Goal: Task Accomplishment & Management: Use online tool/utility

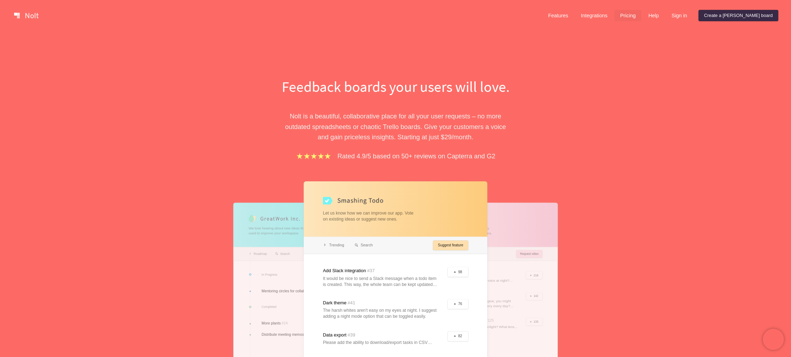
click at [641, 20] on link "Pricing" at bounding box center [628, 15] width 27 height 11
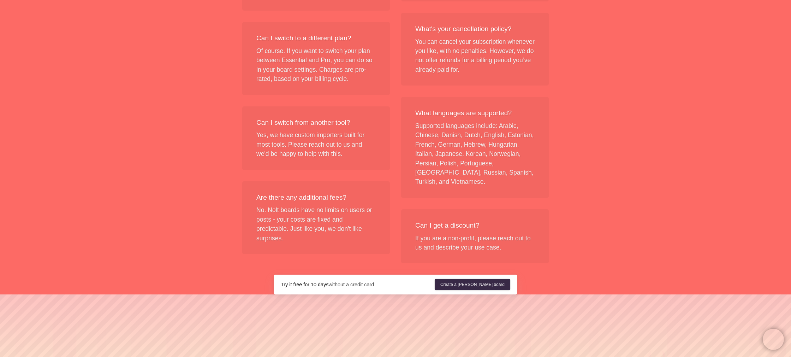
scroll to position [835, 0]
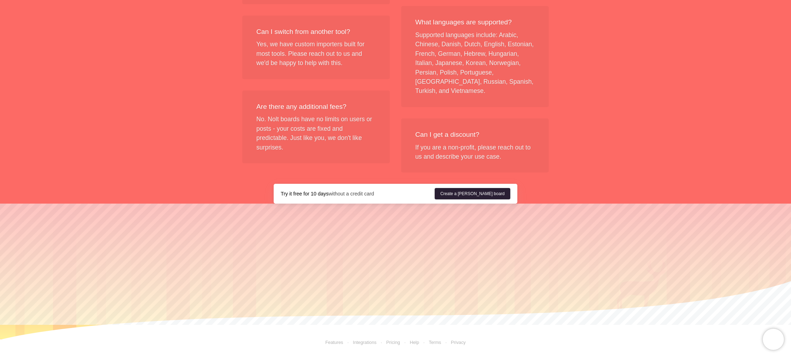
click at [479, 194] on link "Create a Nolt board" at bounding box center [473, 193] width 76 height 11
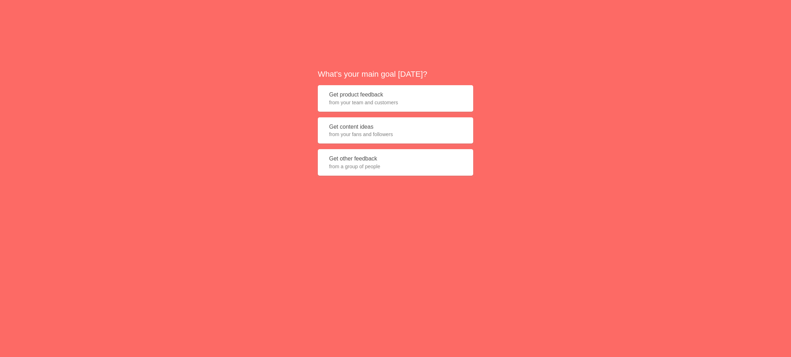
click at [384, 98] on button "Get product feedback from your team and customers" at bounding box center [395, 98] width 155 height 26
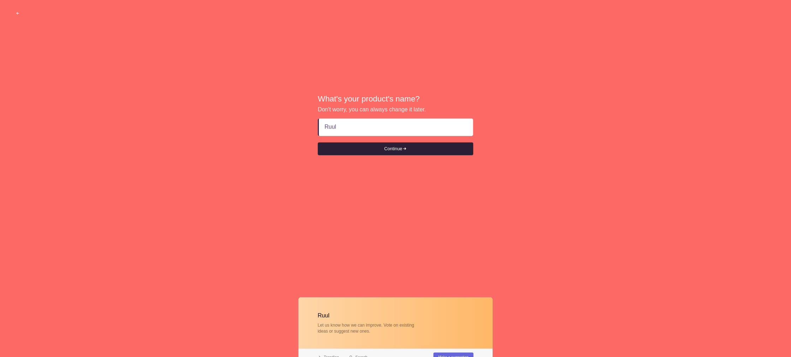
click at [390, 148] on button "Continue" at bounding box center [395, 148] width 155 height 13
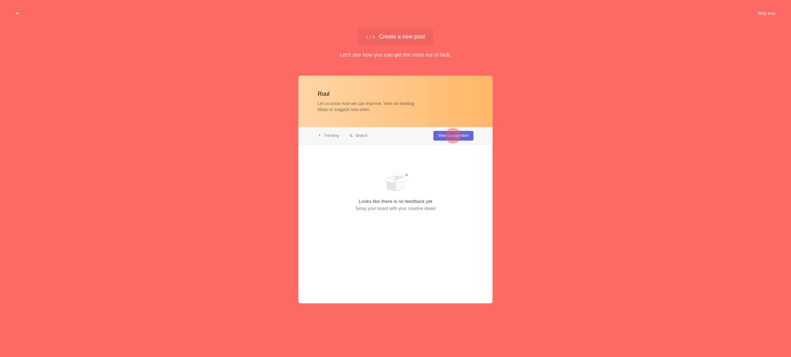
type input "Ruul"
click at [442, 137] on div at bounding box center [452, 135] width 25 height 25
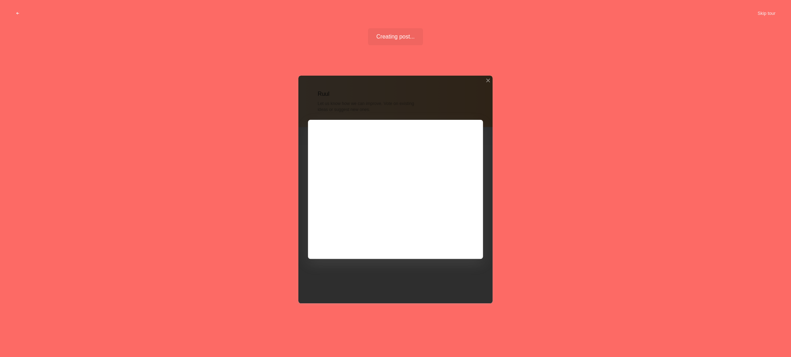
click at [350, 162] on div at bounding box center [395, 189] width 194 height 227
click at [455, 241] on div at bounding box center [395, 189] width 194 height 227
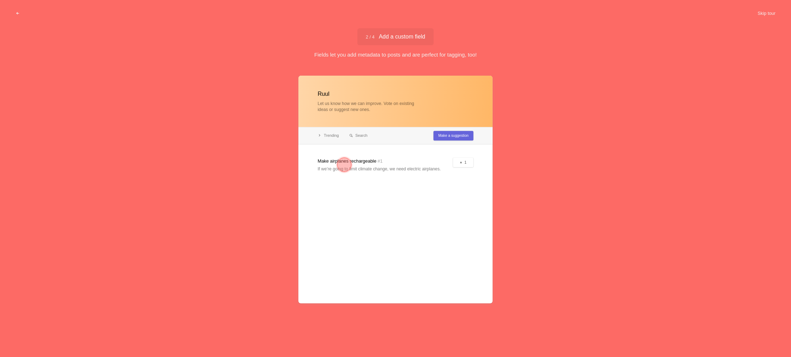
click at [455, 238] on div at bounding box center [395, 189] width 194 height 227
click at [344, 164] on div at bounding box center [344, 165] width 14 height 14
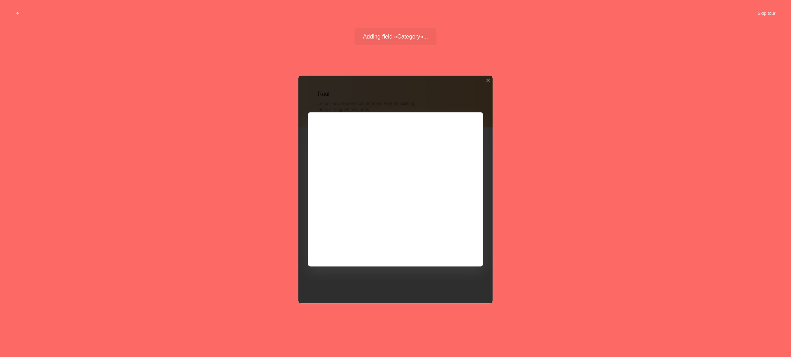
click at [372, 190] on div at bounding box center [395, 189] width 194 height 227
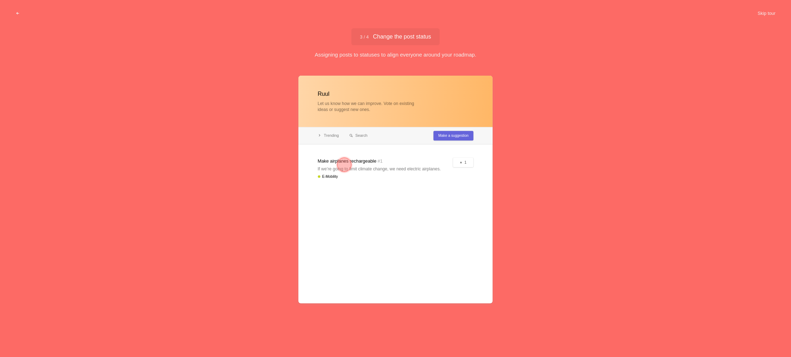
click at [346, 166] on div at bounding box center [344, 165] width 14 height 14
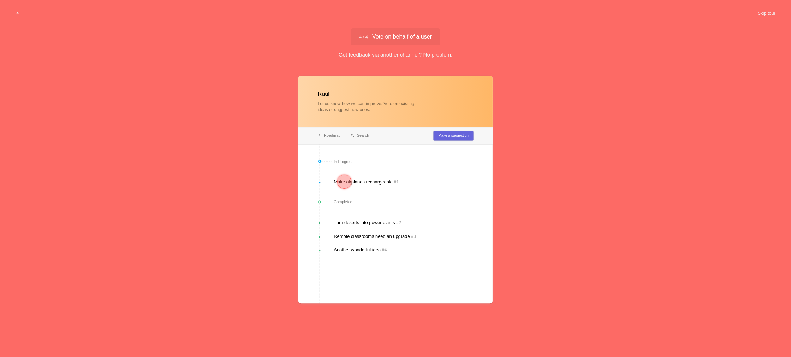
click at [370, 181] on div at bounding box center [395, 189] width 194 height 227
click at [347, 181] on div at bounding box center [344, 182] width 14 height 14
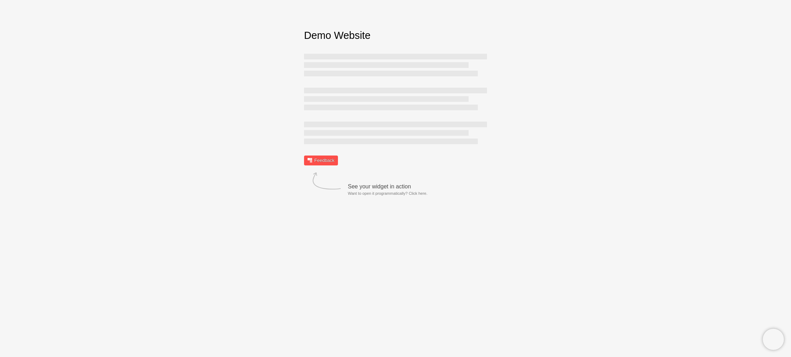
click at [316, 161] on link "Feedback" at bounding box center [321, 160] width 34 height 10
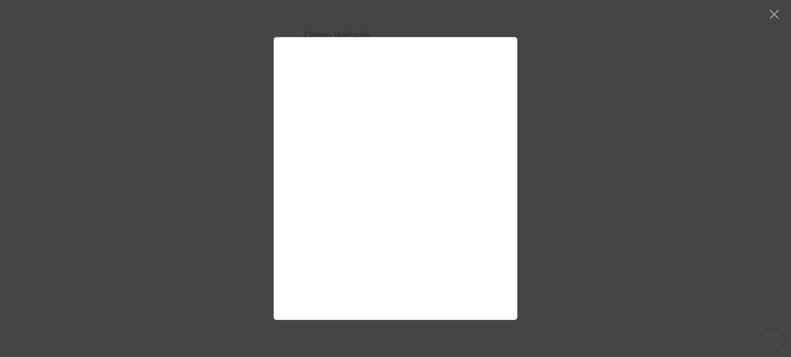
click at [773, 15] on div at bounding box center [395, 178] width 791 height 357
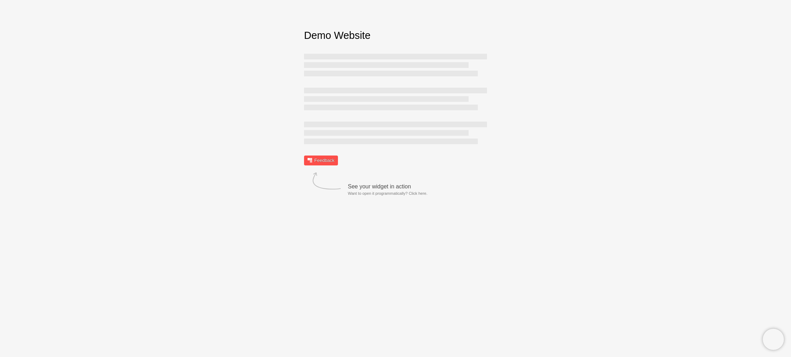
click at [330, 160] on link "Feedback" at bounding box center [321, 160] width 34 height 10
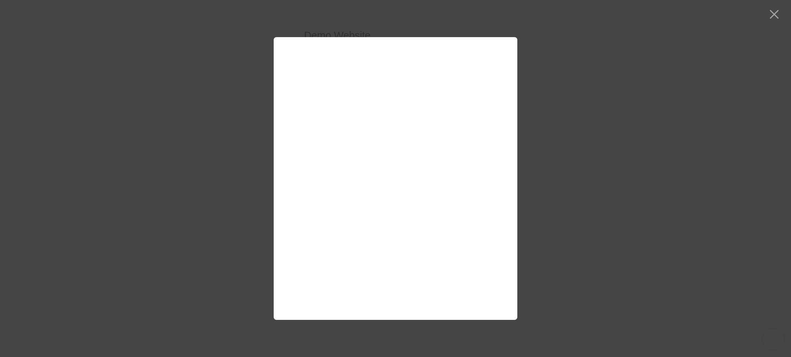
click at [775, 13] on div at bounding box center [395, 178] width 791 height 357
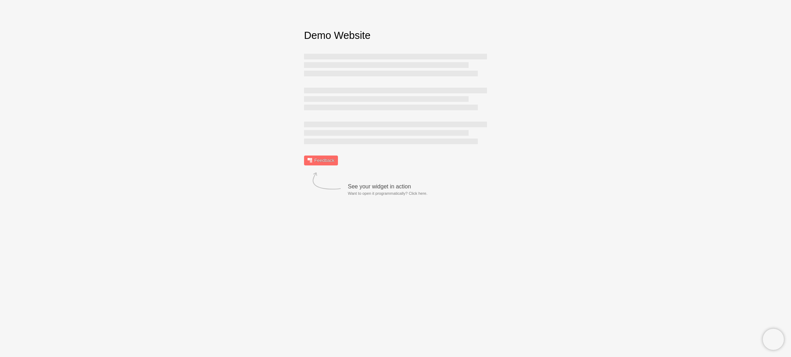
click at [595, 79] on div "Demo Website Feedback See your widget in action Want to open it programmaticall…" at bounding box center [395, 96] width 791 height 137
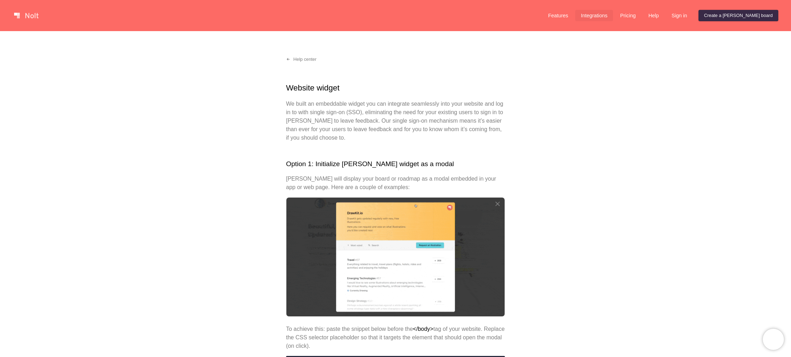
click at [613, 16] on link "Integrations" at bounding box center [594, 15] width 38 height 11
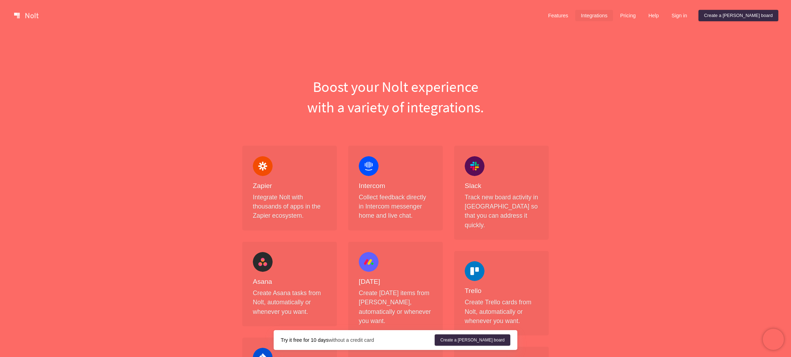
click at [371, 167] on div at bounding box center [369, 166] width 20 height 20
click at [375, 196] on p "Collect feedback directly in Intercom messenger home and live chat." at bounding box center [395, 207] width 73 height 28
click at [641, 17] on link "Pricing" at bounding box center [628, 15] width 27 height 11
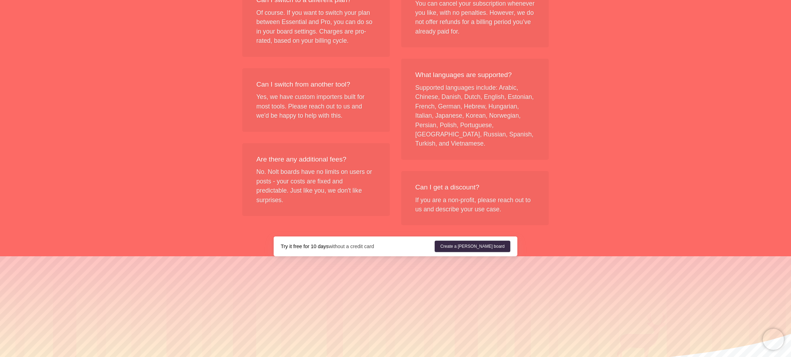
scroll to position [835, 0]
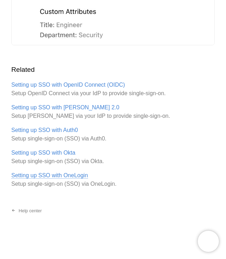
scroll to position [1388, 0]
click at [32, 215] on link "Help center" at bounding box center [27, 210] width 42 height 11
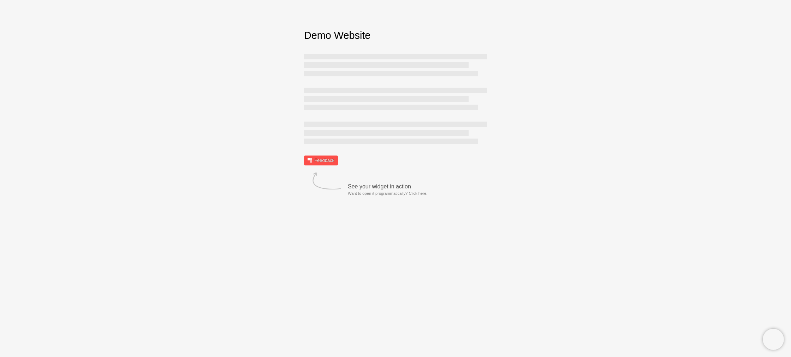
click at [320, 163] on link "Feedback" at bounding box center [321, 160] width 34 height 10
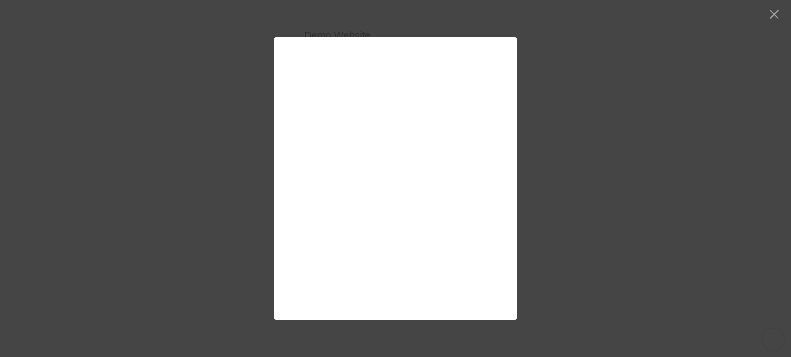
click at [768, 16] on div at bounding box center [395, 178] width 791 height 357
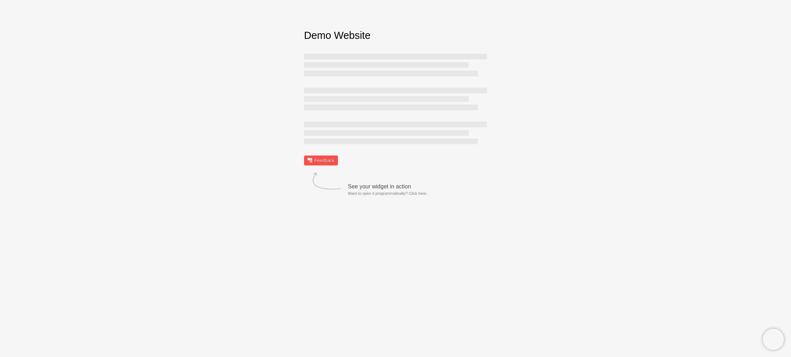
click at [329, 161] on link "Feedback" at bounding box center [321, 160] width 34 height 10
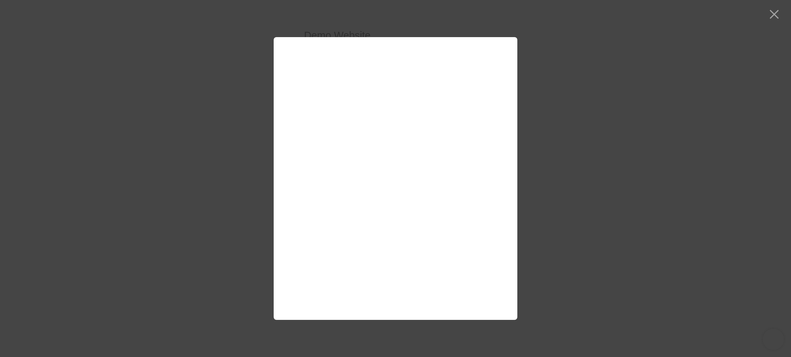
click at [671, 64] on div at bounding box center [395, 178] width 791 height 357
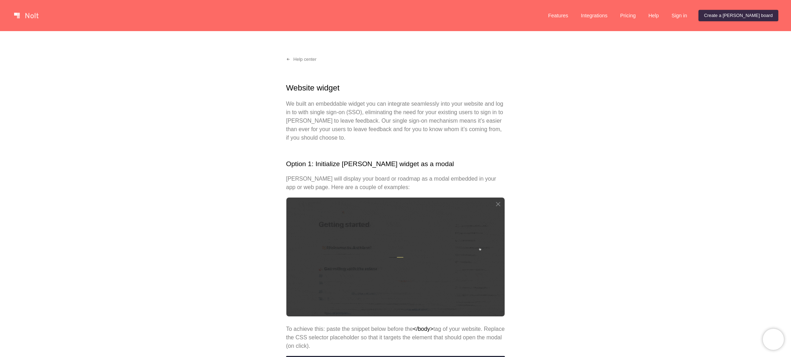
click at [409, 113] on p "We built an embeddable widget you can integrate seamlessly into your website an…" at bounding box center [395, 121] width 219 height 42
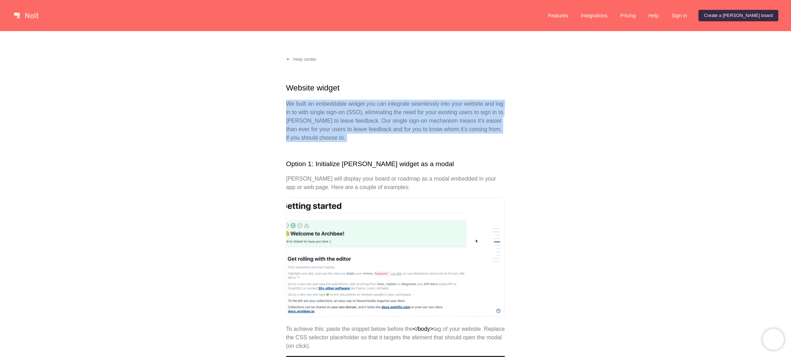
click at [409, 113] on p "We built an embeddable widget you can integrate seamlessly into your website an…" at bounding box center [395, 121] width 219 height 42
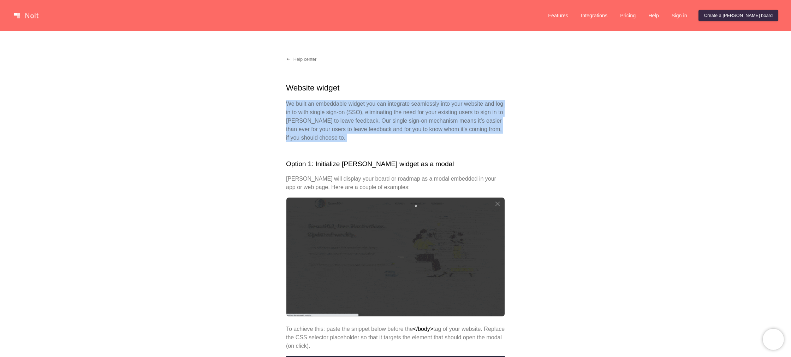
click at [331, 126] on p "We built an embeddable widget you can integrate seamlessly into your website an…" at bounding box center [395, 121] width 219 height 42
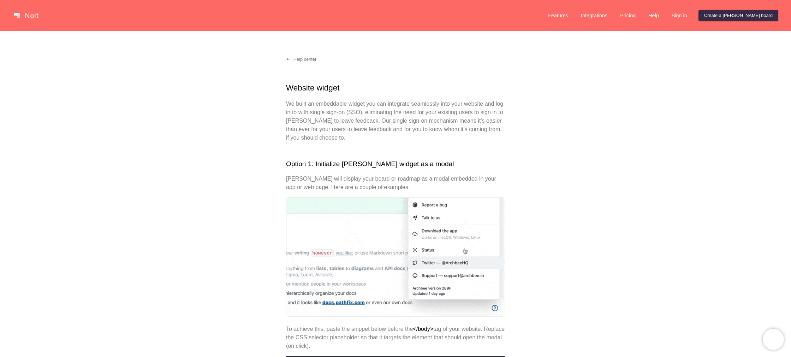
click at [385, 122] on p "We built an embeddable widget you can integrate seamlessly into your website an…" at bounding box center [395, 121] width 219 height 42
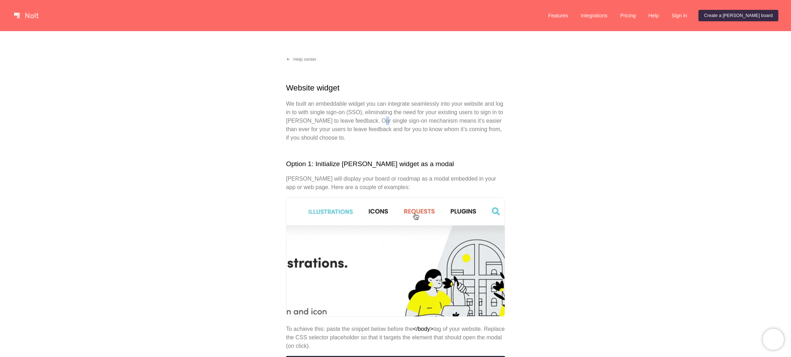
click at [385, 122] on p "We built an embeddable widget you can integrate seamlessly into your website an…" at bounding box center [395, 121] width 219 height 42
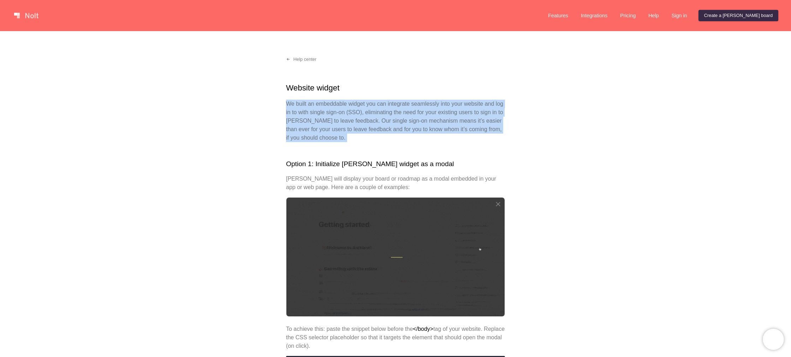
click at [385, 122] on p "We built an embeddable widget you can integrate seamlessly into your website an…" at bounding box center [395, 121] width 219 height 42
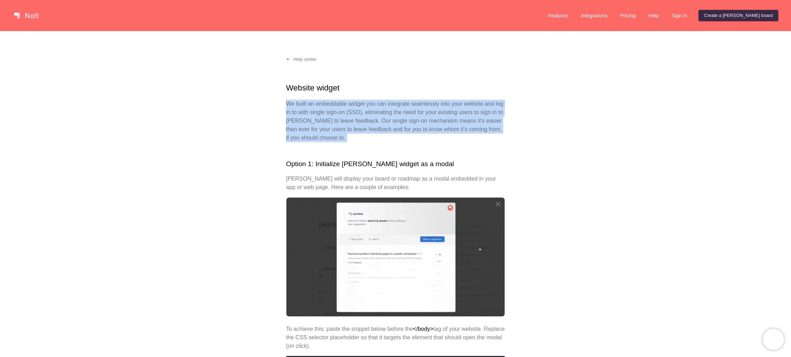
scroll to position [46, 0]
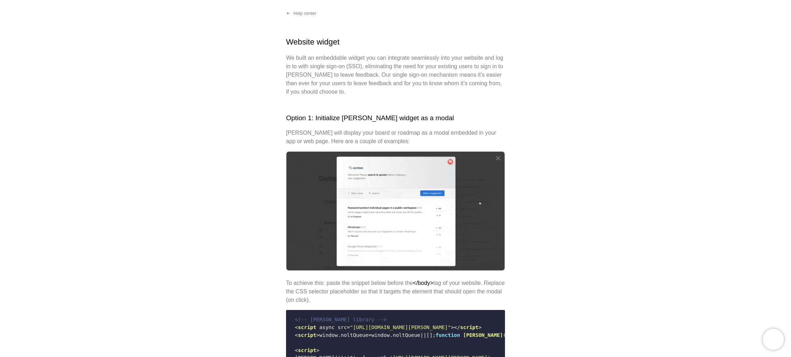
click at [359, 134] on p "[PERSON_NAME] will display your board or roadmap as a modal embedded in your ap…" at bounding box center [395, 137] width 219 height 17
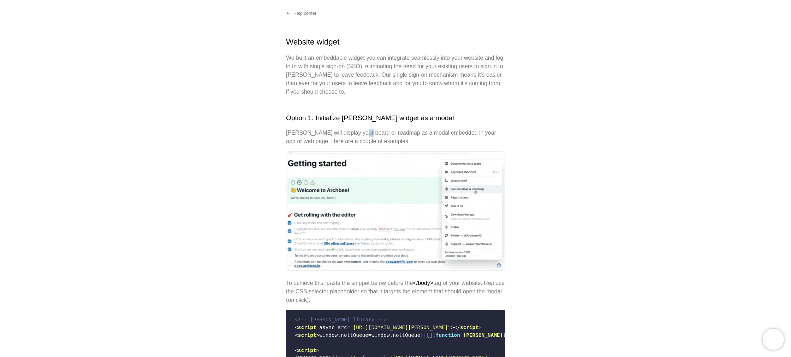
click at [359, 134] on p "[PERSON_NAME] will display your board or roadmap as a modal embedded in your ap…" at bounding box center [395, 137] width 219 height 17
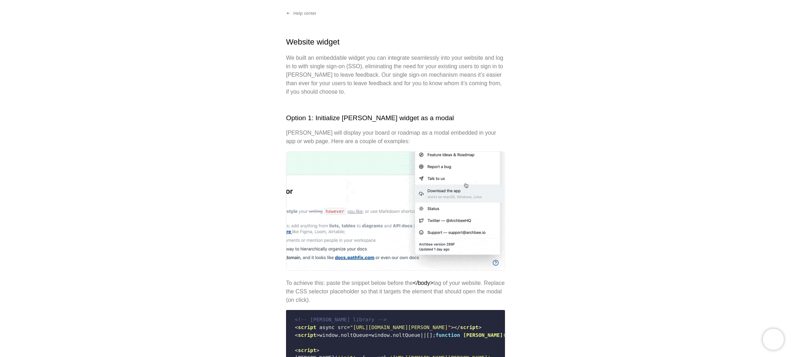
click at [359, 134] on p "[PERSON_NAME] will display your board or roadmap as a modal embedded in your ap…" at bounding box center [395, 137] width 219 height 17
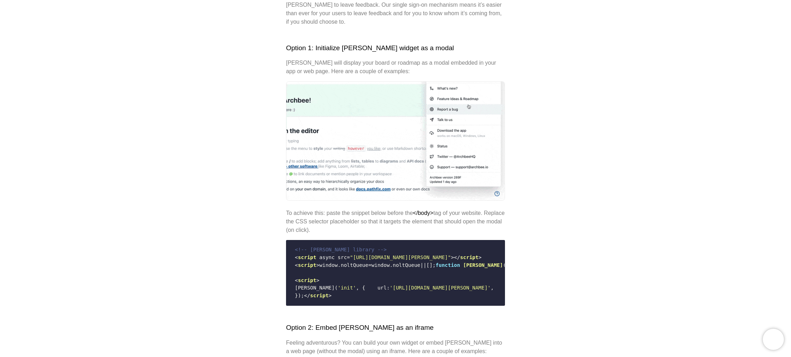
scroll to position [150, 0]
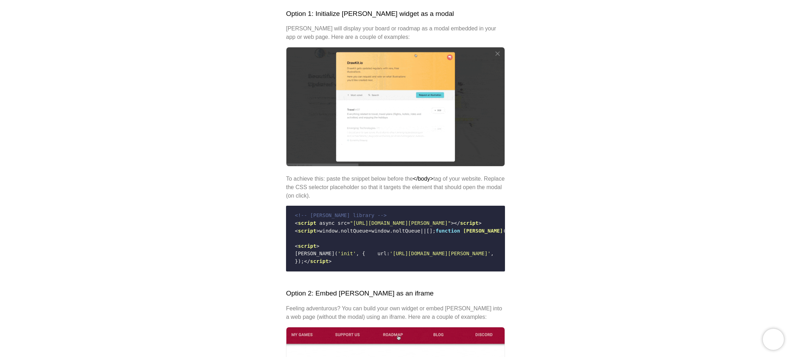
click at [357, 179] on p "To achieve this: paste the snippet below before the </body> tag of your website…" at bounding box center [395, 187] width 219 height 25
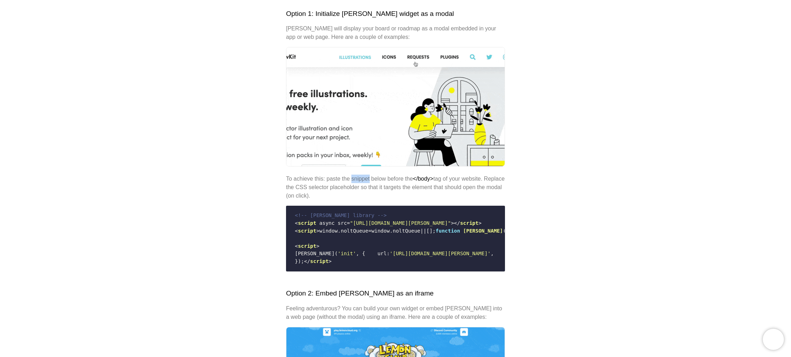
click at [357, 179] on p "To achieve this: paste the snippet below before the </body> tag of your website…" at bounding box center [395, 187] width 219 height 25
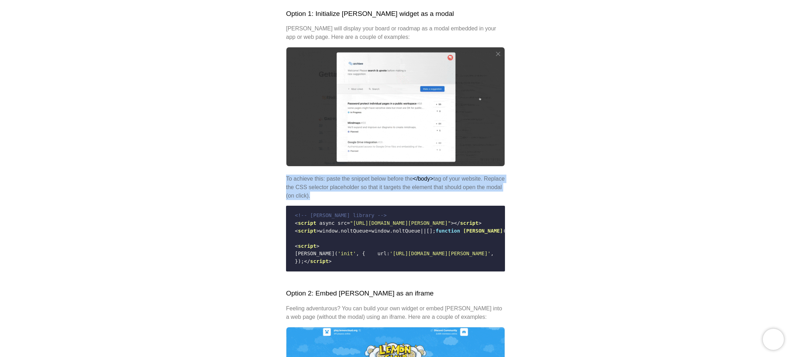
click at [357, 179] on p "To achieve this: paste the snippet below before the </body> tag of your website…" at bounding box center [395, 187] width 219 height 25
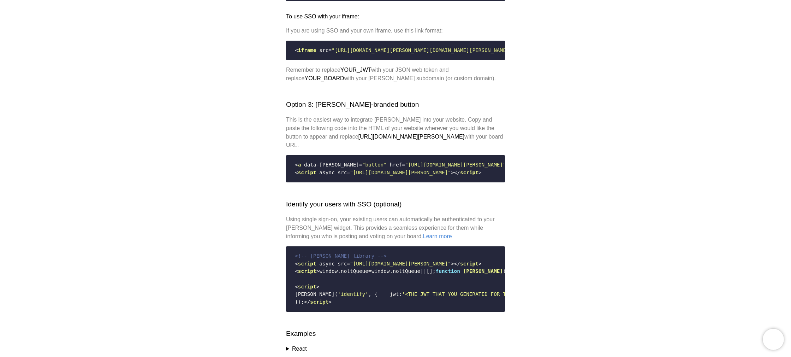
scroll to position [768, 0]
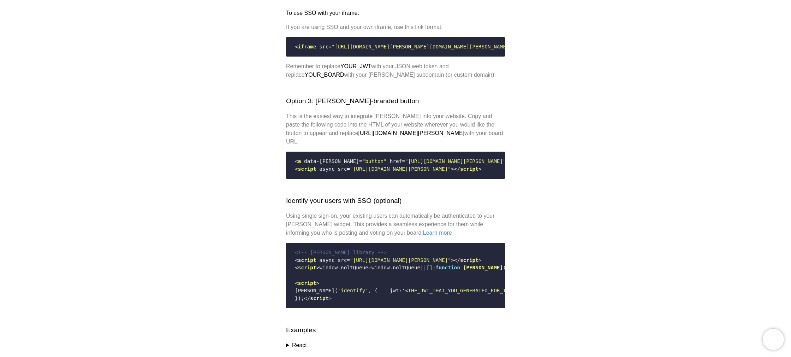
click at [316, 131] on p "This is the easiest way to integrate [PERSON_NAME] into your website. Copy and …" at bounding box center [395, 129] width 219 height 34
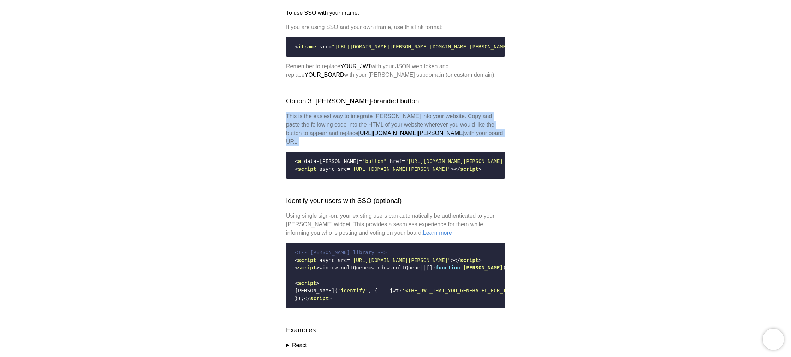
click at [316, 131] on p "This is the easiest way to integrate [PERSON_NAME] into your website. Copy and …" at bounding box center [395, 129] width 219 height 34
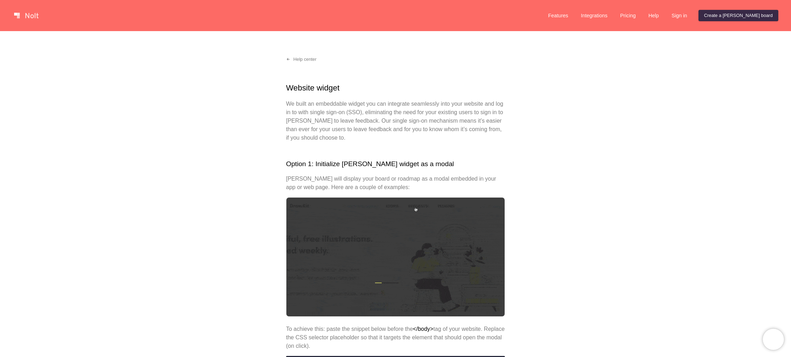
scroll to position [0, 0]
click at [574, 17] on link "Features" at bounding box center [558, 15] width 31 height 11
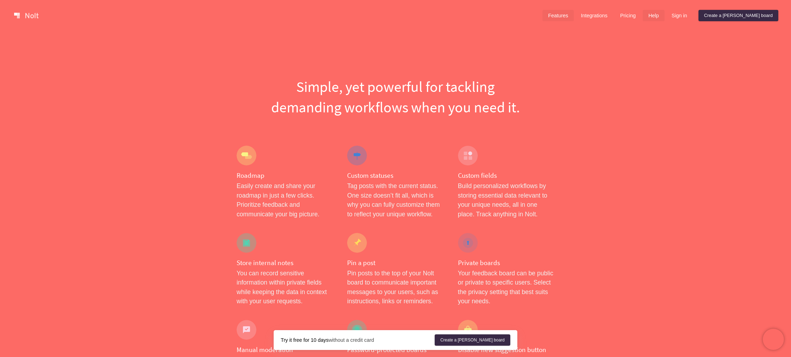
click at [665, 16] on link "Help" at bounding box center [654, 15] width 22 height 11
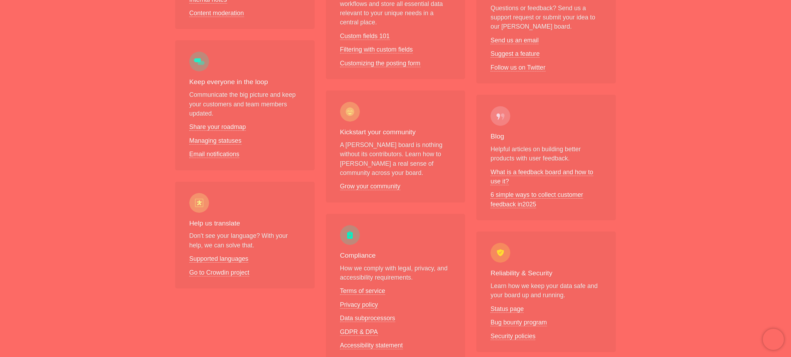
scroll to position [397, 0]
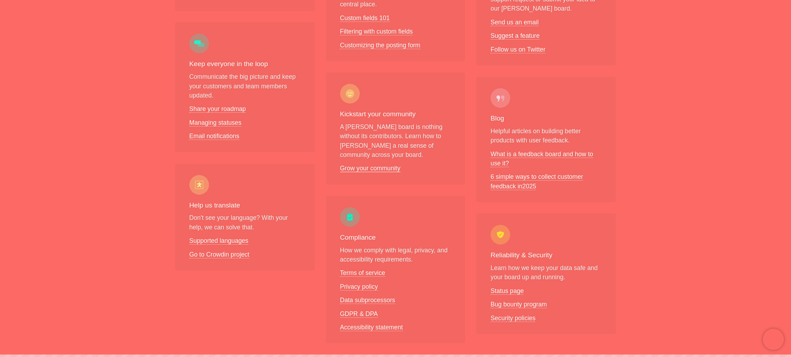
click at [359, 165] on link "Grow your community" at bounding box center [370, 168] width 60 height 7
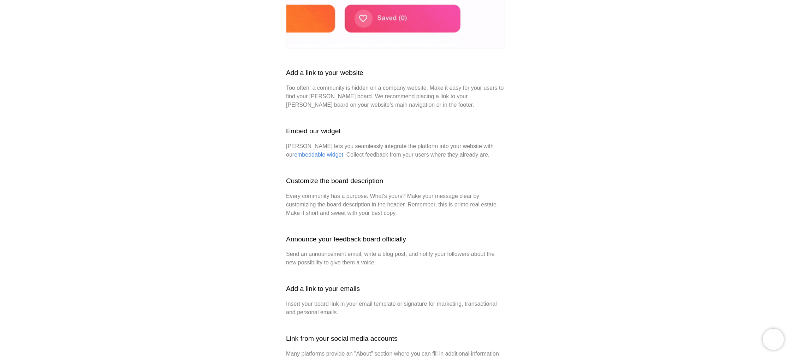
scroll to position [204, 0]
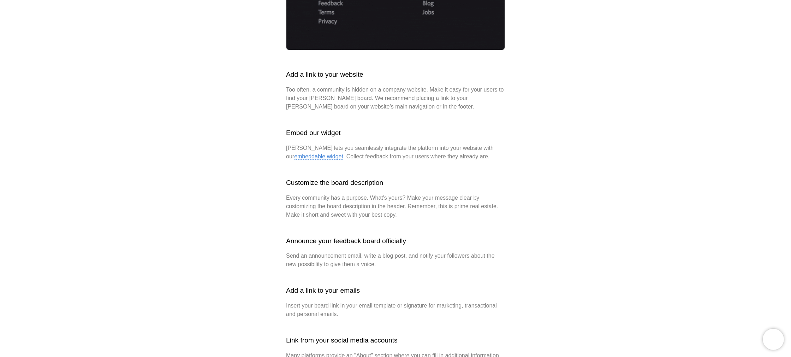
click at [323, 159] on link "embeddable widget" at bounding box center [318, 156] width 49 height 6
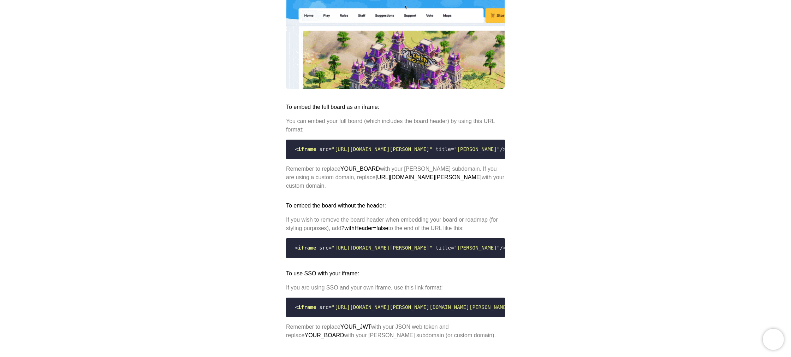
scroll to position [732, 0]
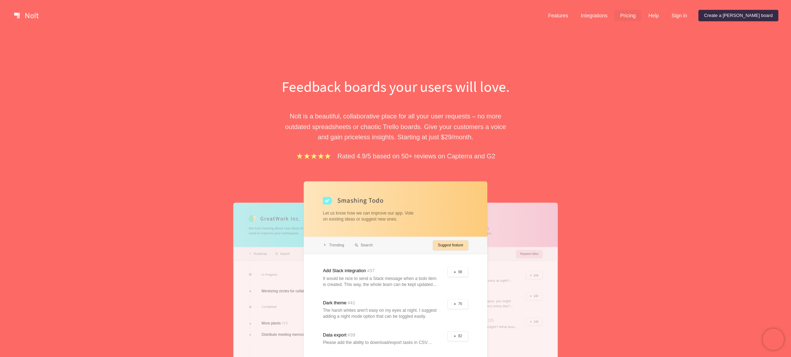
click at [641, 17] on link "Pricing" at bounding box center [628, 15] width 27 height 11
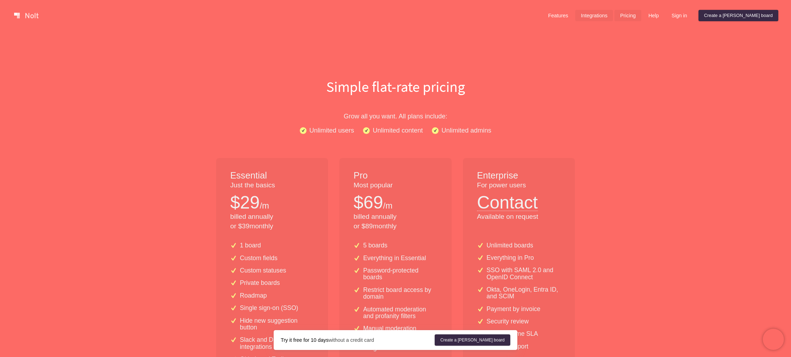
click at [613, 15] on link "Integrations" at bounding box center [594, 15] width 38 height 11
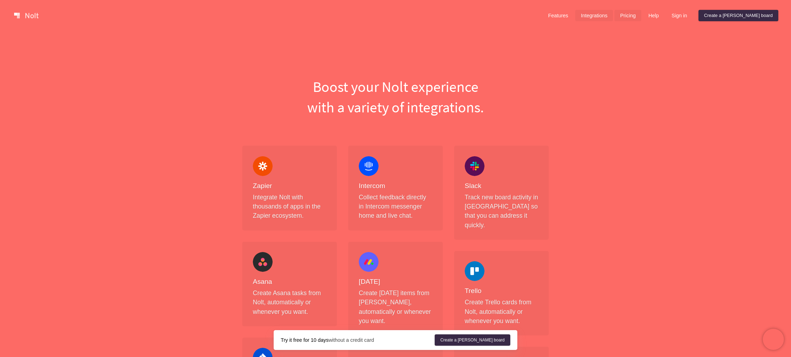
click at [641, 15] on link "Pricing" at bounding box center [628, 15] width 27 height 11
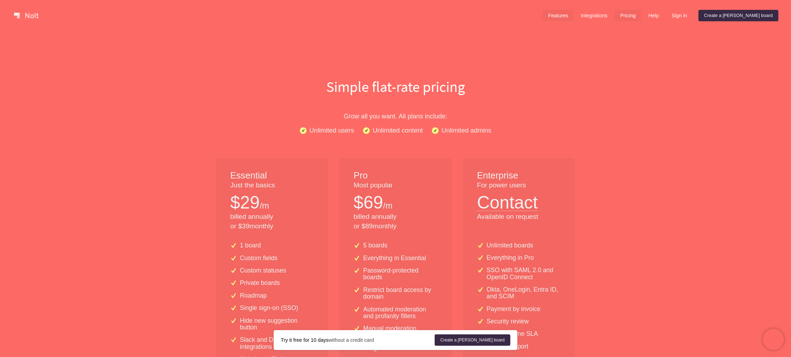
click at [574, 18] on link "Features" at bounding box center [558, 15] width 31 height 11
